Goal: Transaction & Acquisition: Purchase product/service

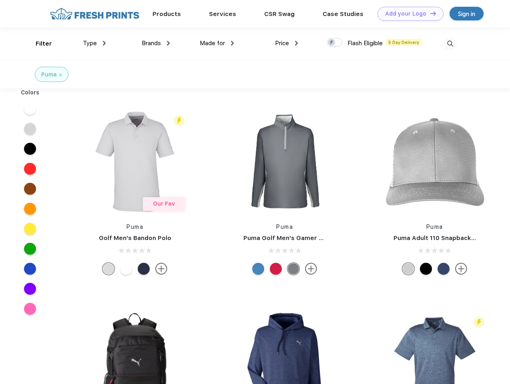
click at [407, 14] on link "Add your Logo Design Tool" at bounding box center [410, 14] width 66 height 14
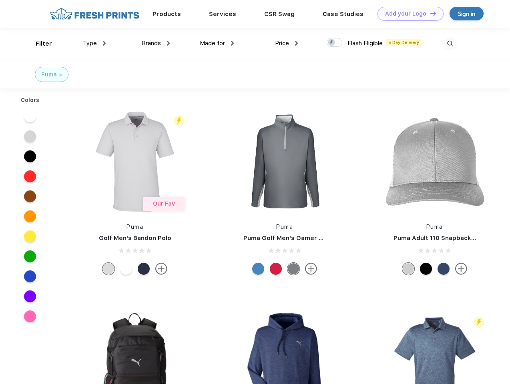
click at [0, 0] on div "Design Tool" at bounding box center [0, 0] width 0 height 0
click at [429, 13] on link "Add your Logo Design Tool" at bounding box center [410, 14] width 66 height 14
click at [38, 44] on div "Filter" at bounding box center [44, 43] width 16 height 9
click at [94, 43] on span "Type" at bounding box center [90, 43] width 14 height 7
click at [156, 43] on span "Brands" at bounding box center [151, 43] width 19 height 7
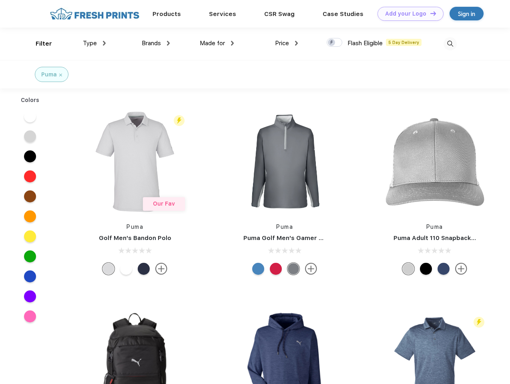
click at [217, 43] on span "Made for" at bounding box center [212, 43] width 25 height 7
click at [286, 43] on span "Price" at bounding box center [282, 43] width 14 height 7
click at [334, 43] on div at bounding box center [334, 42] width 16 height 9
click at [332, 43] on input "checkbox" at bounding box center [328, 40] width 5 height 5
click at [450, 44] on img at bounding box center [449, 43] width 13 height 13
